Goal: Transaction & Acquisition: Book appointment/travel/reservation

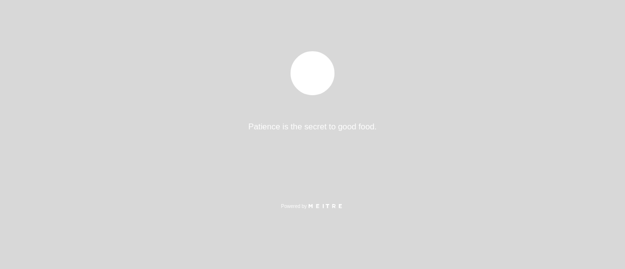
select select "pt"
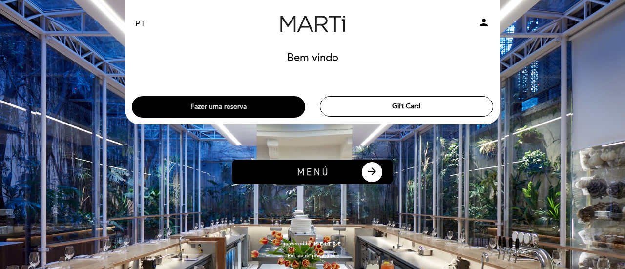
click at [255, 104] on button "Fazer uma reserva" at bounding box center [218, 106] width 173 height 21
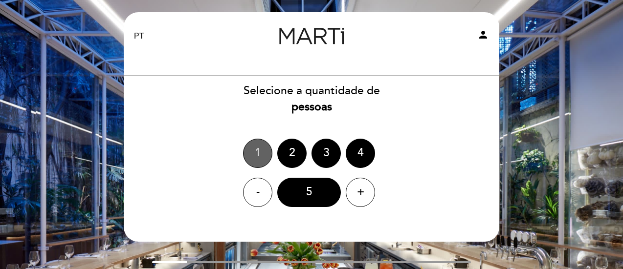
click at [265, 152] on div "1" at bounding box center [257, 153] width 29 height 29
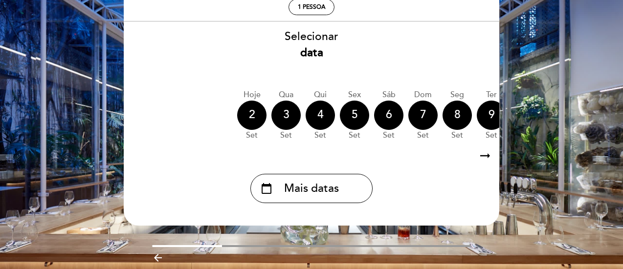
scroll to position [55, 0]
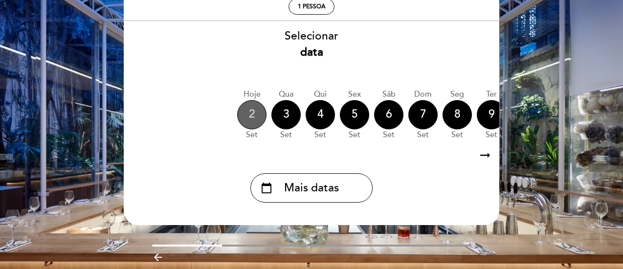
click at [252, 119] on div "2" at bounding box center [251, 114] width 29 height 29
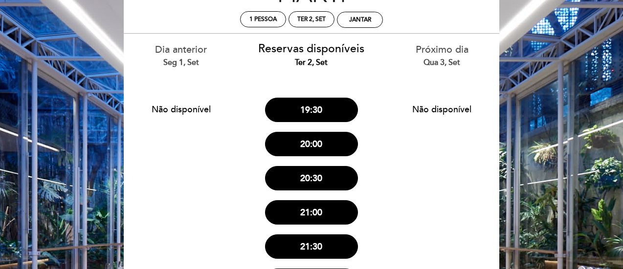
scroll to position [29, 0]
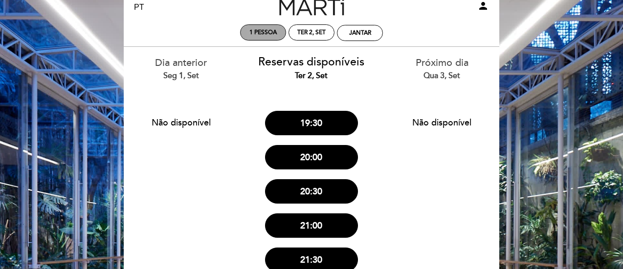
click at [268, 40] on div "1 pessoa" at bounding box center [263, 32] width 46 height 16
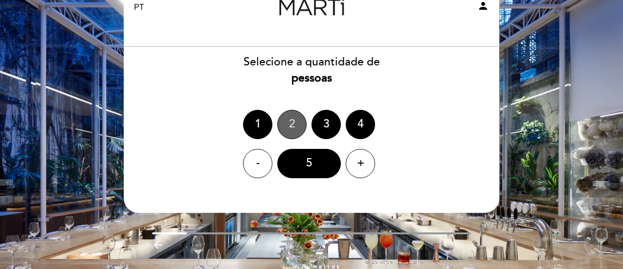
click at [294, 115] on div "2" at bounding box center [291, 124] width 29 height 29
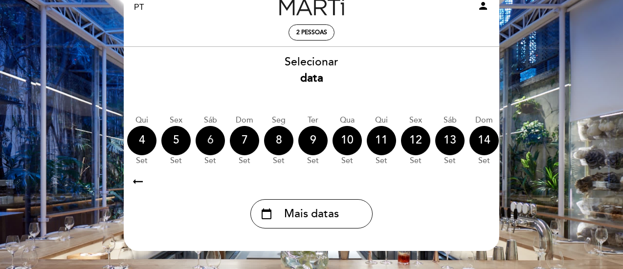
scroll to position [0, 287]
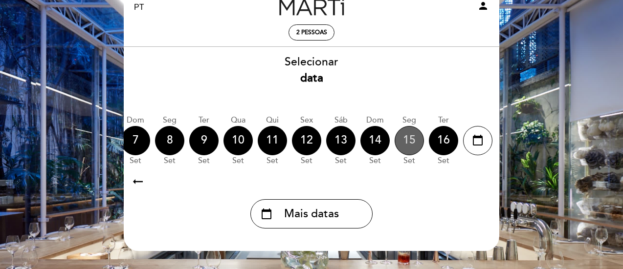
click at [408, 138] on div "15" at bounding box center [408, 140] width 29 height 29
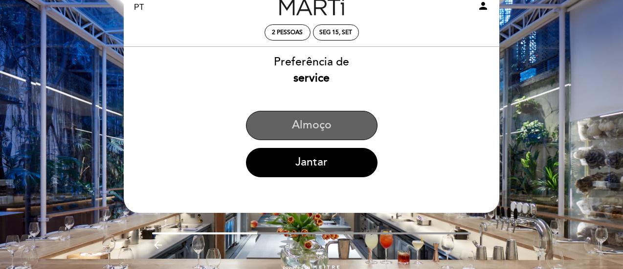
click at [338, 129] on button "Almoço" at bounding box center [311, 125] width 131 height 29
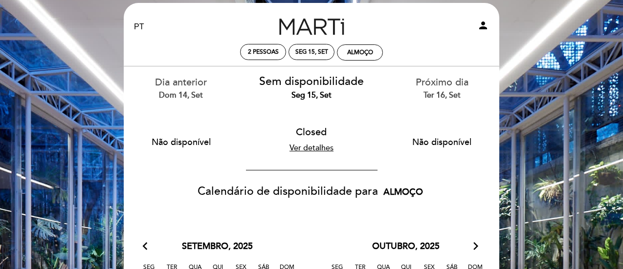
scroll to position [6, 0]
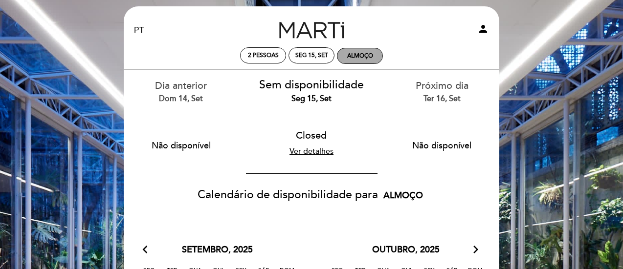
click at [357, 55] on div "Almoço" at bounding box center [360, 55] width 26 height 7
select select "? undefined:undefined ?"
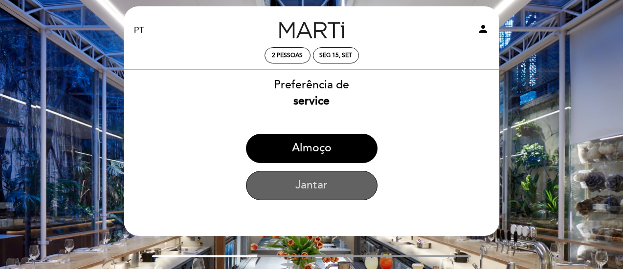
click at [317, 190] on button "Jantar" at bounding box center [311, 185] width 131 height 29
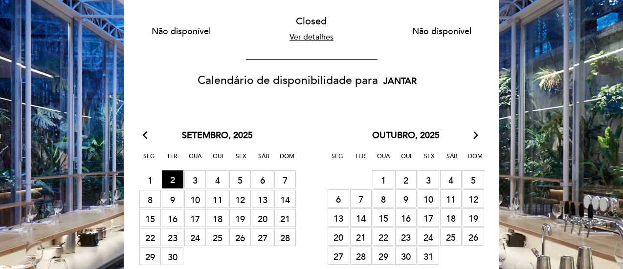
scroll to position [121, 0]
click at [176, 179] on span "2 RESERVAS DISPONÍVEIS" at bounding box center [172, 179] width 21 height 18
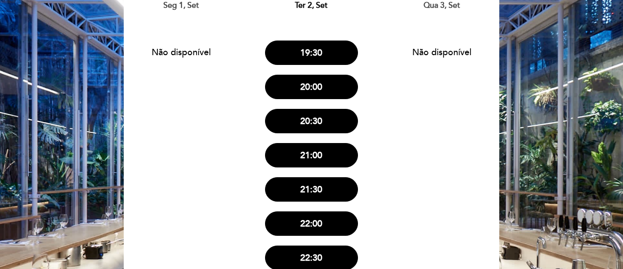
scroll to position [14, 0]
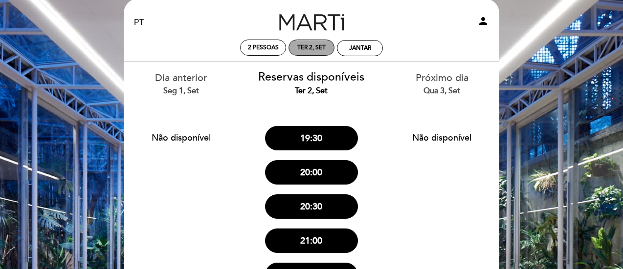
click at [308, 47] on div "Ter 2, set" at bounding box center [311, 47] width 28 height 7
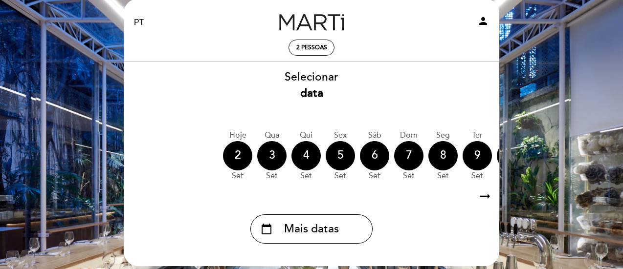
scroll to position [0, 38]
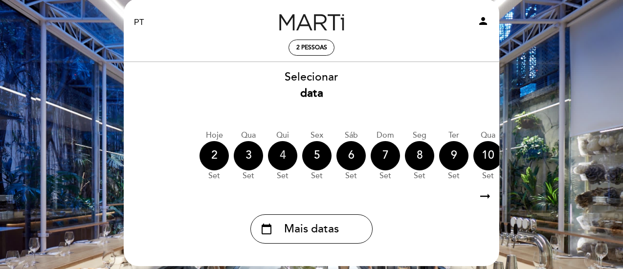
click at [277, 154] on div "4" at bounding box center [282, 155] width 29 height 29
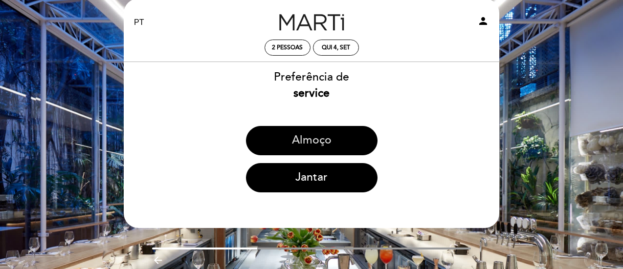
click at [290, 146] on button "Almoço" at bounding box center [311, 140] width 131 height 29
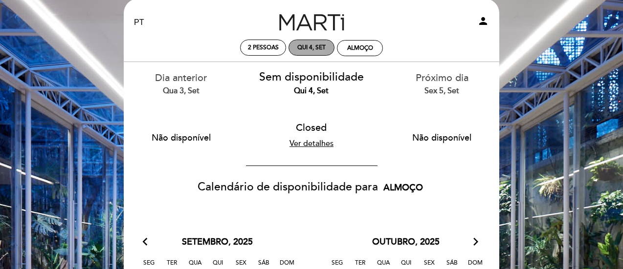
click at [319, 49] on div "Qui 4, set" at bounding box center [311, 47] width 28 height 7
select select "? undefined:undefined ?"
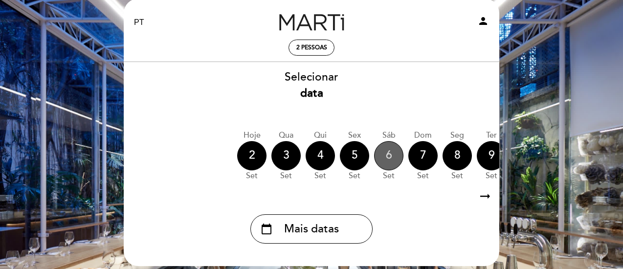
click at [389, 156] on div "6" at bounding box center [388, 155] width 29 height 29
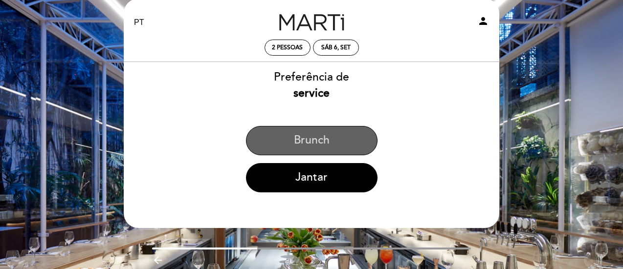
click at [299, 130] on button "Brunch" at bounding box center [311, 140] width 131 height 29
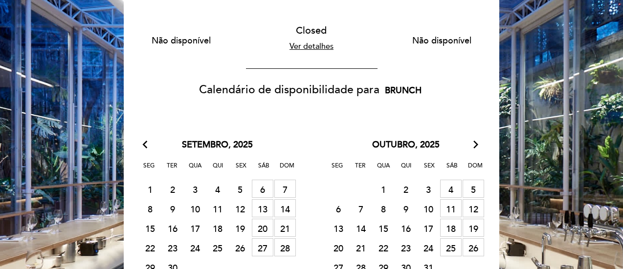
scroll to position [29, 0]
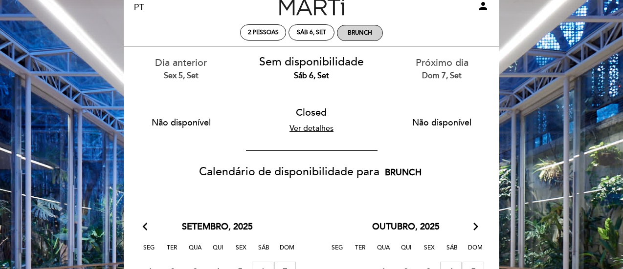
click at [355, 29] on div "Brunch" at bounding box center [359, 32] width 24 height 7
select select "? undefined:undefined ?"
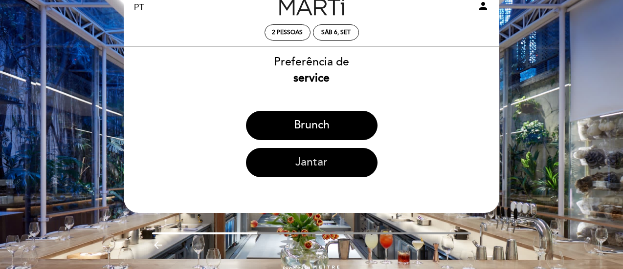
click at [310, 157] on button "Jantar" at bounding box center [311, 162] width 131 height 29
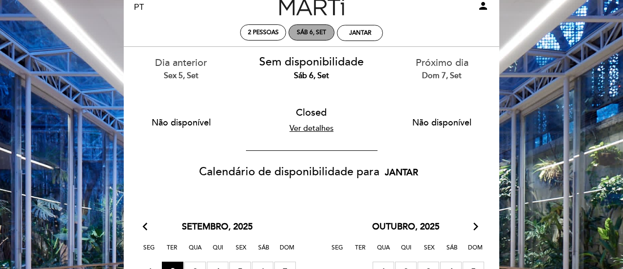
click at [315, 38] on div "Sáb 6, set" at bounding box center [311, 32] width 46 height 16
select select "? undefined:undefined ?"
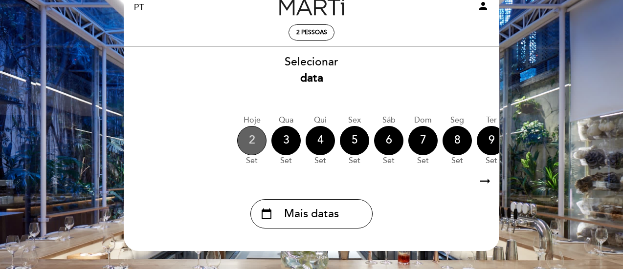
click at [263, 139] on div "2" at bounding box center [251, 140] width 29 height 29
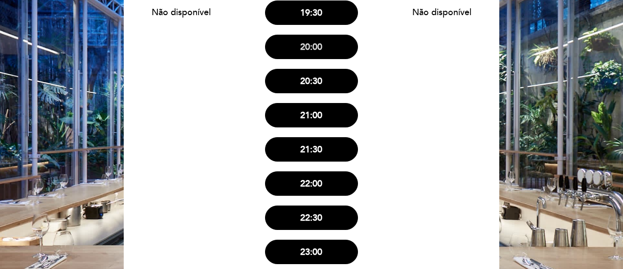
scroll to position [220, 0]
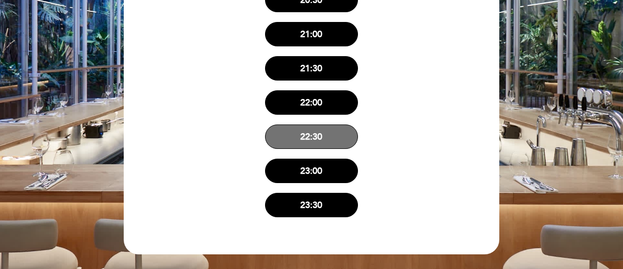
click at [298, 145] on button "22:30" at bounding box center [311, 137] width 93 height 24
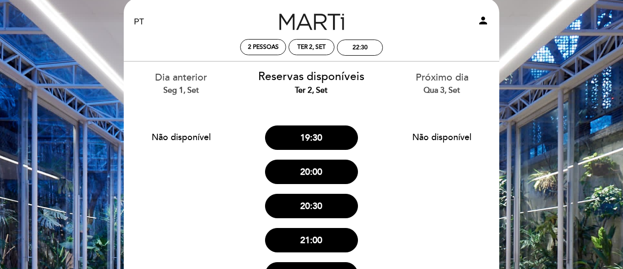
scroll to position [4, 0]
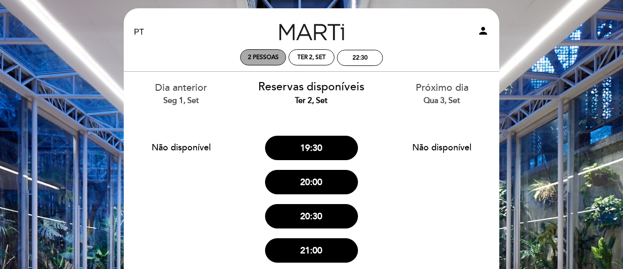
click at [272, 58] on span "2 pessoas" at bounding box center [263, 57] width 31 height 7
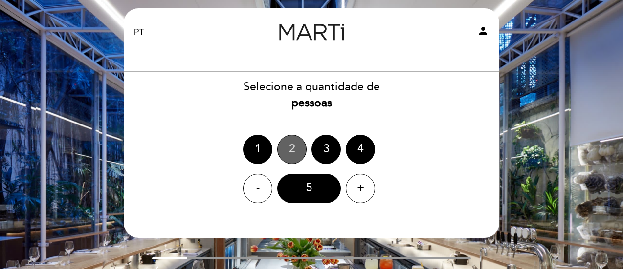
click at [292, 149] on div "2" at bounding box center [291, 149] width 29 height 29
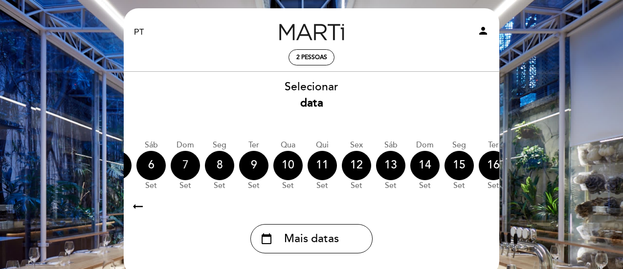
scroll to position [0, 238]
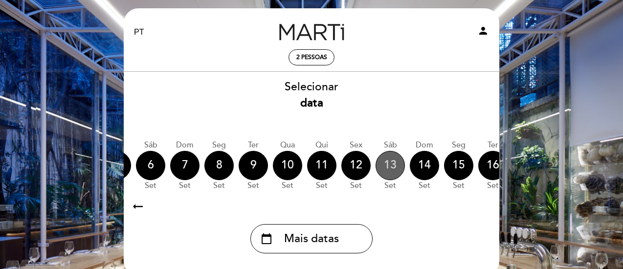
click at [398, 169] on div "13" at bounding box center [389, 165] width 29 height 29
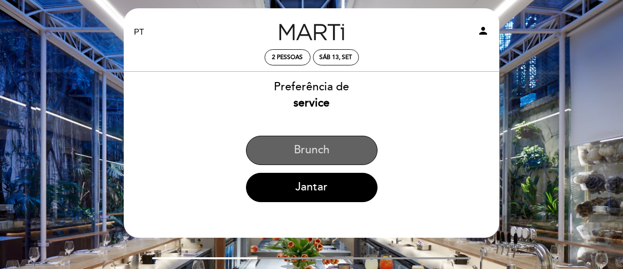
click at [356, 151] on button "Brunch" at bounding box center [311, 150] width 131 height 29
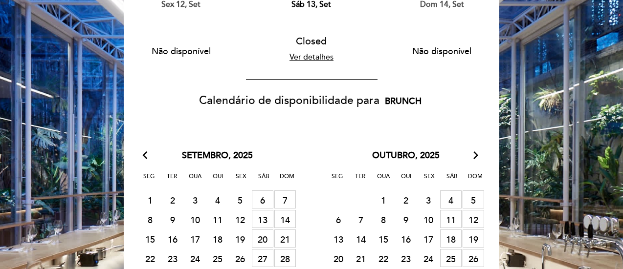
scroll to position [110, 0]
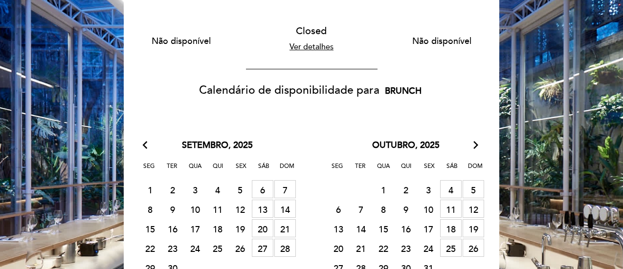
click at [285, 190] on span "7 Closed" at bounding box center [284, 189] width 21 height 18
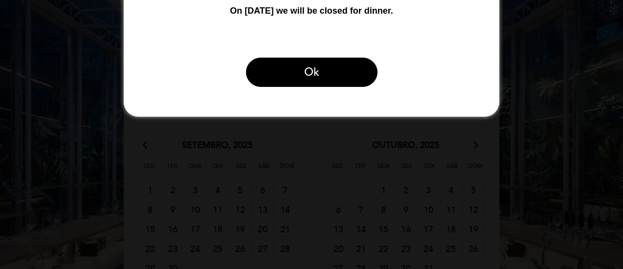
scroll to position [0, 0]
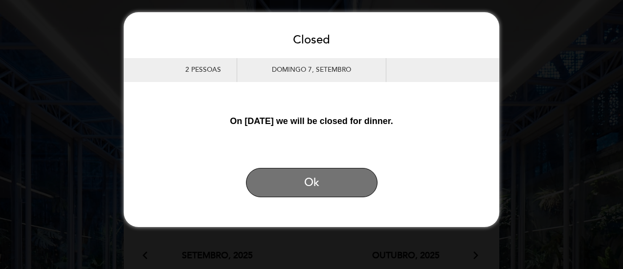
click at [285, 190] on button "Ok" at bounding box center [311, 182] width 131 height 29
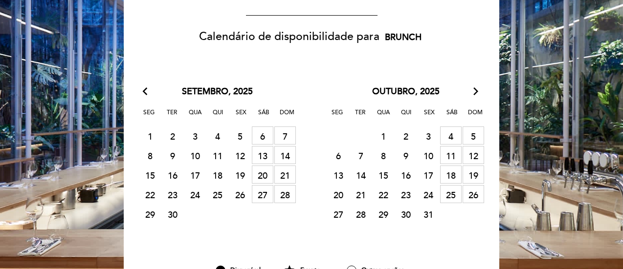
click at [276, 158] on span "14 Closed" at bounding box center [284, 155] width 21 height 18
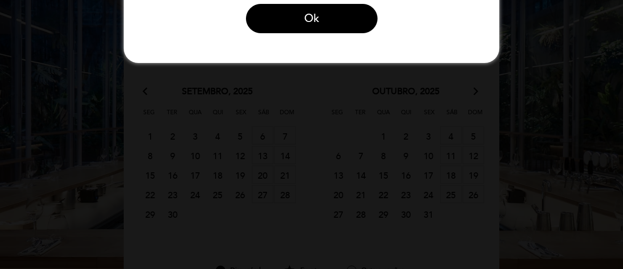
scroll to position [0, 0]
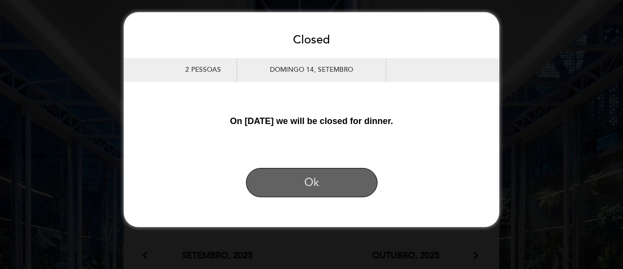
click at [293, 176] on button "Ok" at bounding box center [311, 182] width 131 height 29
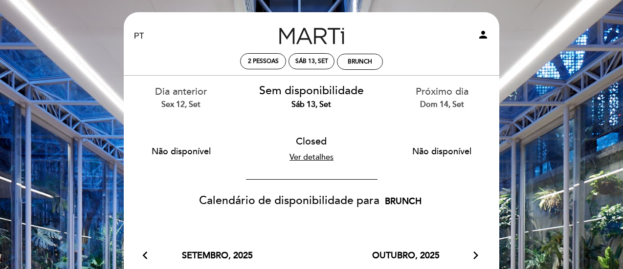
click at [311, 155] on link "Ver detalhes" at bounding box center [311, 157] width 44 height 10
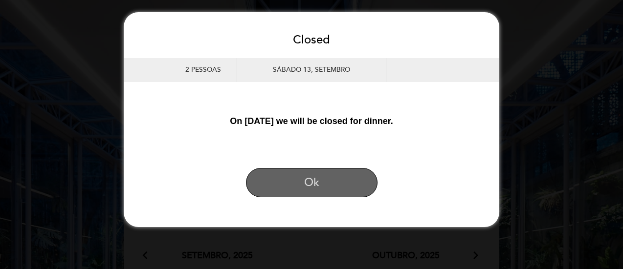
click at [309, 179] on button "Ok" at bounding box center [311, 182] width 131 height 29
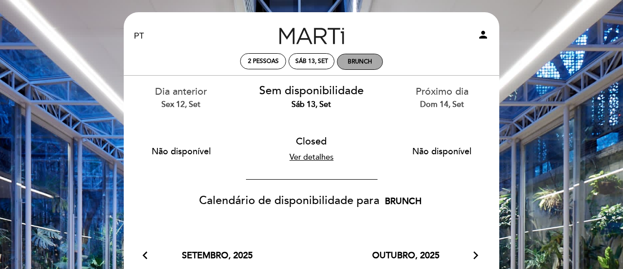
click at [349, 65] on div "Brunch" at bounding box center [359, 61] width 24 height 7
select select "? undefined:undefined ?"
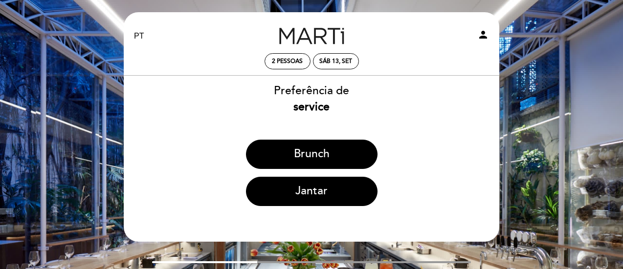
scroll to position [52, 0]
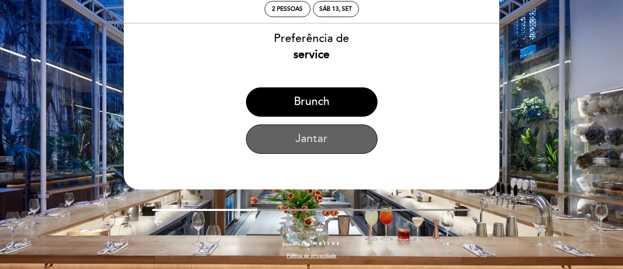
click at [303, 134] on button "Jantar" at bounding box center [311, 139] width 131 height 29
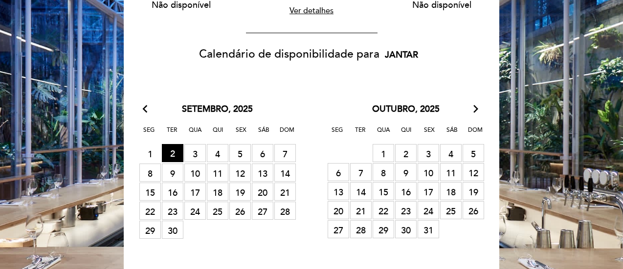
scroll to position [148, 0]
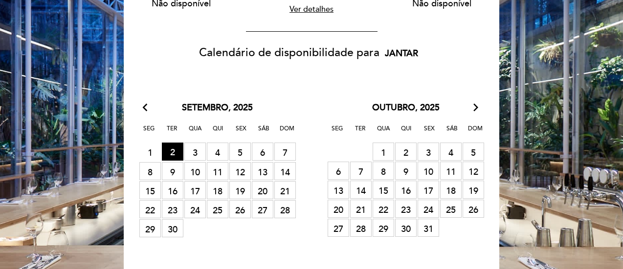
click at [189, 151] on span "3 Closed" at bounding box center [194, 152] width 21 height 18
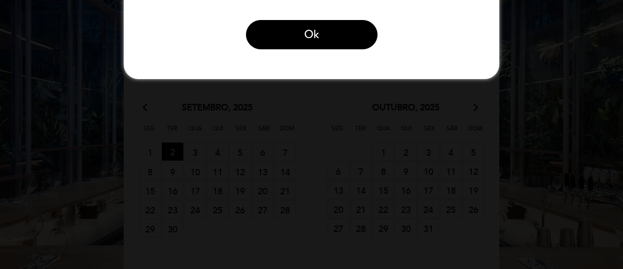
scroll to position [0, 0]
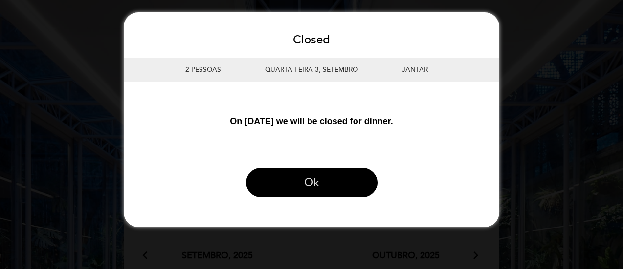
click at [277, 189] on button "Ok" at bounding box center [311, 182] width 131 height 29
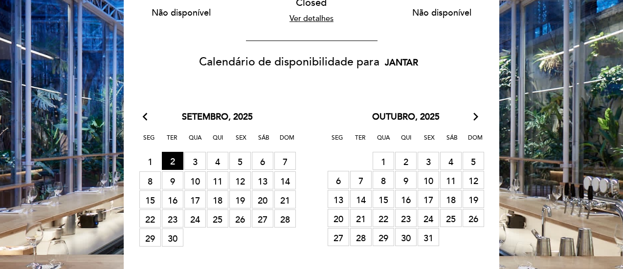
scroll to position [144, 0]
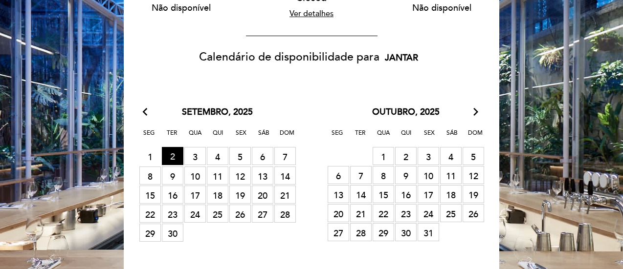
click at [170, 156] on span "2 RESERVAS DISPONÍVEIS" at bounding box center [172, 156] width 21 height 18
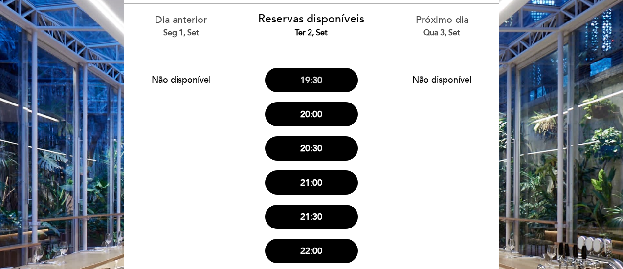
scroll to position [71, 0]
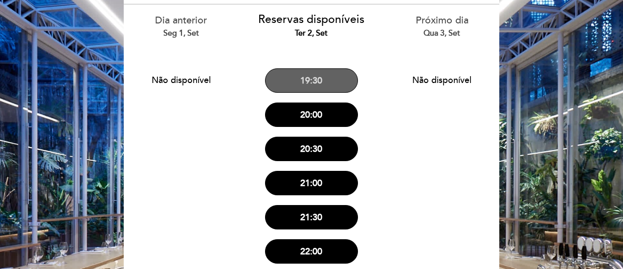
click at [300, 83] on button "19:30" at bounding box center [311, 80] width 93 height 24
